Goal: Communication & Community: Share content

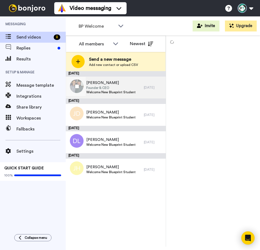
click at [122, 77] on div "[PERSON_NAME] Founder & CEO Welcome New Blueprint Student" at bounding box center [105, 88] width 78 height 22
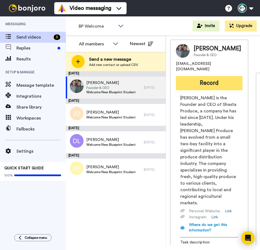
click at [214, 85] on button "Record" at bounding box center [209, 83] width 66 height 14
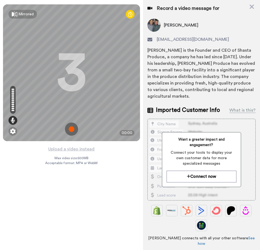
click at [72, 126] on img at bounding box center [71, 129] width 13 height 13
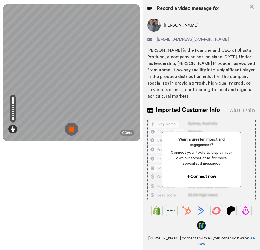
click at [74, 131] on img at bounding box center [71, 129] width 13 height 13
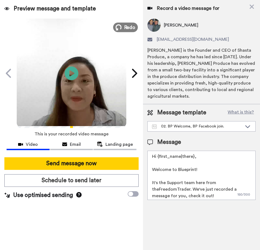
click at [133, 24] on span "Redo" at bounding box center [129, 27] width 11 height 7
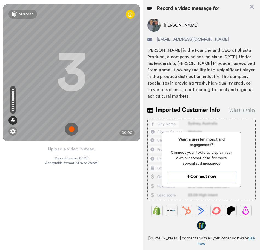
click at [72, 130] on img at bounding box center [71, 129] width 13 height 13
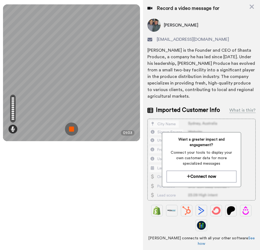
click at [72, 130] on img at bounding box center [71, 129] width 13 height 13
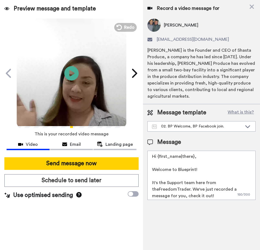
click at [65, 74] on icon at bounding box center [71, 73] width 14 height 14
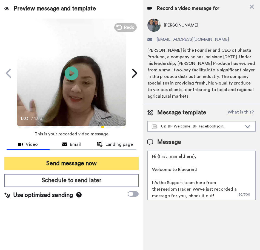
click at [101, 164] on button "Send message now" at bounding box center [71, 163] width 134 height 13
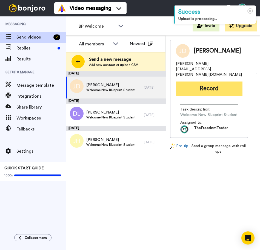
click at [203, 82] on button "Record" at bounding box center [209, 89] width 66 height 14
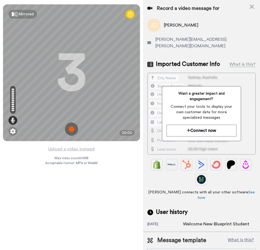
click at [70, 127] on img at bounding box center [71, 129] width 13 height 13
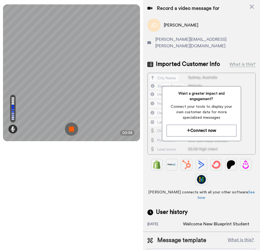
click at [75, 206] on div "Mirrored Redo 3 00:38" at bounding box center [71, 125] width 143 height 250
click at [72, 130] on img at bounding box center [71, 129] width 13 height 13
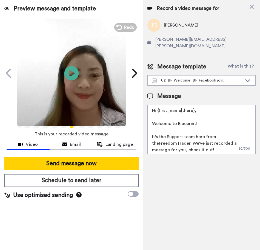
click at [69, 72] on icon at bounding box center [71, 73] width 14 height 14
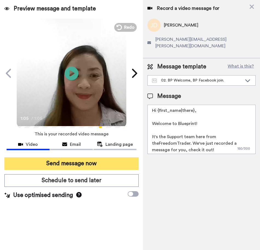
click at [88, 162] on button "Send message now" at bounding box center [71, 163] width 134 height 13
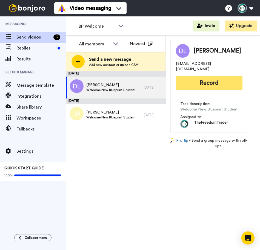
click at [209, 79] on button "Record" at bounding box center [209, 83] width 66 height 14
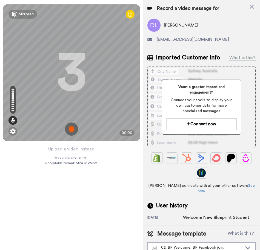
click at [75, 127] on img at bounding box center [71, 129] width 13 height 13
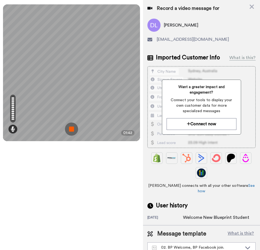
click at [72, 133] on img at bounding box center [71, 129] width 13 height 13
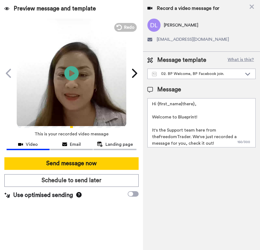
click at [73, 75] on icon at bounding box center [71, 73] width 14 height 14
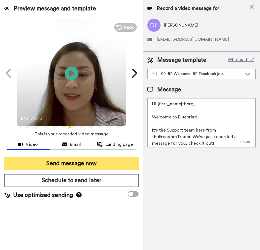
click at [95, 159] on button "Send message now" at bounding box center [71, 163] width 134 height 13
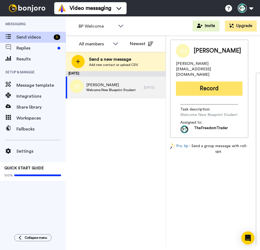
click at [200, 82] on button "Record" at bounding box center [209, 89] width 66 height 14
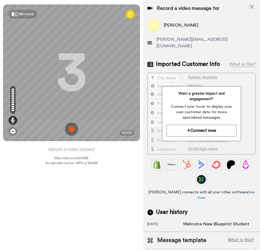
click at [73, 128] on img at bounding box center [71, 129] width 13 height 13
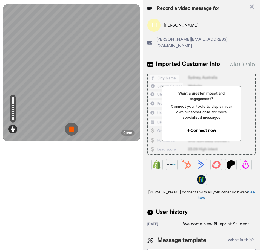
click at [72, 123] on img at bounding box center [71, 129] width 13 height 13
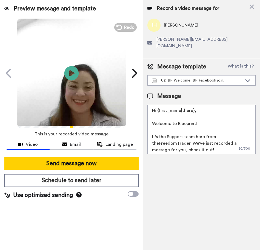
click at [71, 72] on icon "Play/Pause" at bounding box center [71, 73] width 14 height 26
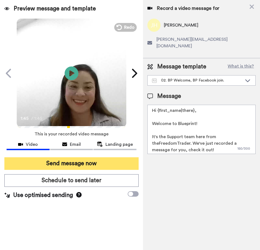
click at [86, 164] on button "Send message now" at bounding box center [71, 163] width 134 height 13
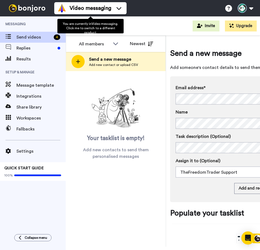
click at [111, 22] on span "You are currently in Video messaging . Click me to switch to a different produc…" at bounding box center [90, 28] width 55 height 12
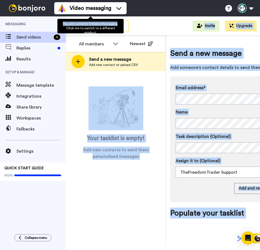
drag, startPoint x: 163, startPoint y: 24, endPoint x: 117, endPoint y: 25, distance: 45.4
click at [117, 25] on body "Success Upload is processing... Video messaging Switch to Video messaging Testi…" at bounding box center [130, 125] width 260 height 250
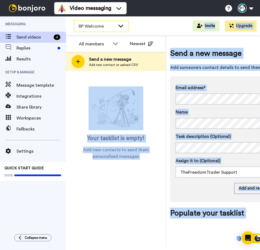
copy body "Invite Upgrade All members All members TheFreedomTrader Support Newest Send a n…"
click at [111, 30] on div "BP Welcome" at bounding box center [101, 26] width 54 height 11
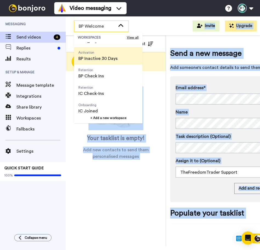
scroll to position [52, 0]
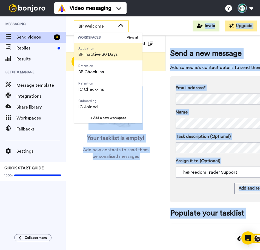
click at [96, 95] on span "Onboarding IC Joined" at bounding box center [88, 104] width 28 height 18
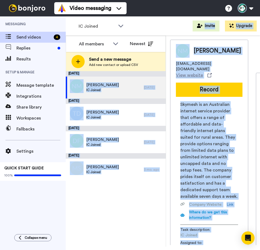
click at [101, 91] on span "IC Joined" at bounding box center [102, 90] width 33 height 4
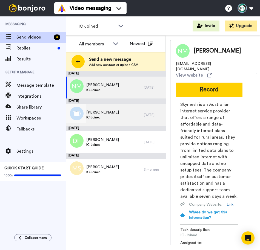
click at [92, 112] on span "Talila Dunne" at bounding box center [102, 112] width 33 height 5
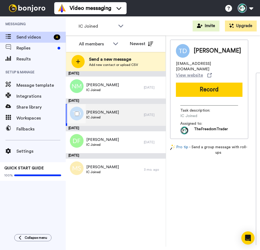
click at [109, 112] on div "Talila Dunne IC Joined" at bounding box center [105, 115] width 78 height 22
click at [92, 201] on div "August 9 Nicki Madsen IC Joined 2 days ago August 8 Talila Dunne IC Joined 3 da…" at bounding box center [116, 159] width 100 height 176
click at [119, 116] on div "Talila Dunne IC Joined" at bounding box center [105, 115] width 78 height 22
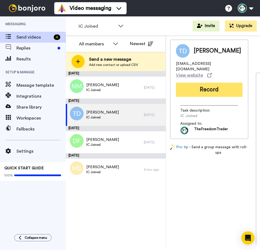
click at [208, 85] on button "Record" at bounding box center [209, 90] width 66 height 14
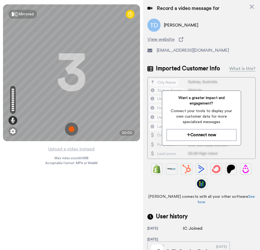
click at [74, 130] on img at bounding box center [71, 129] width 13 height 13
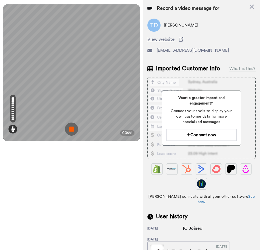
click at [75, 125] on img at bounding box center [71, 129] width 13 height 13
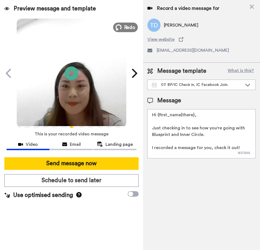
click at [131, 28] on span "Redo" at bounding box center [129, 27] width 11 height 7
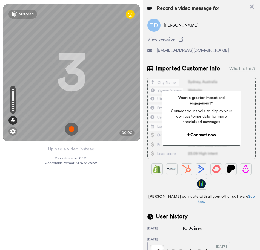
click at [74, 128] on img at bounding box center [71, 129] width 13 height 13
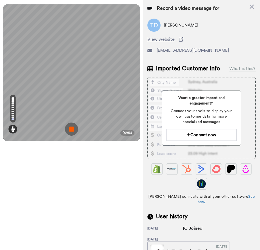
click at [74, 128] on img at bounding box center [71, 129] width 13 height 13
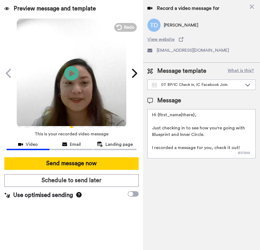
click at [72, 71] on icon at bounding box center [71, 73] width 14 height 14
click at [76, 76] on icon at bounding box center [71, 73] width 14 height 14
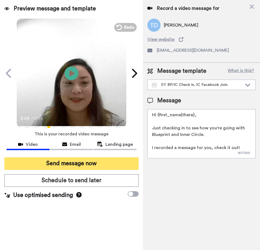
click at [77, 160] on button "Send message now" at bounding box center [71, 163] width 134 height 13
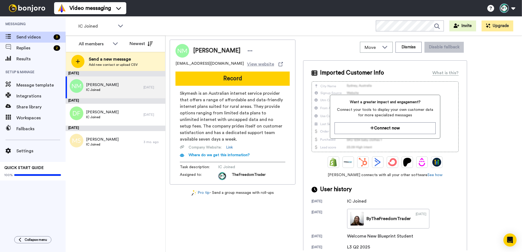
click at [259, 122] on span "Skymesh is an Australian internet service provider that offers a range of affor…" at bounding box center [233, 116] width 106 height 53
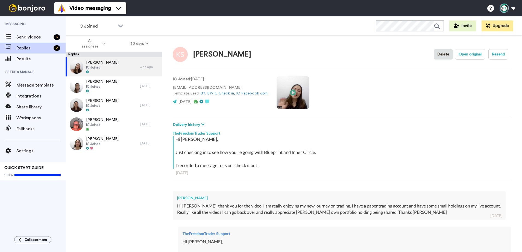
type textarea "x"
